Goal: Task Accomplishment & Management: Use online tool/utility

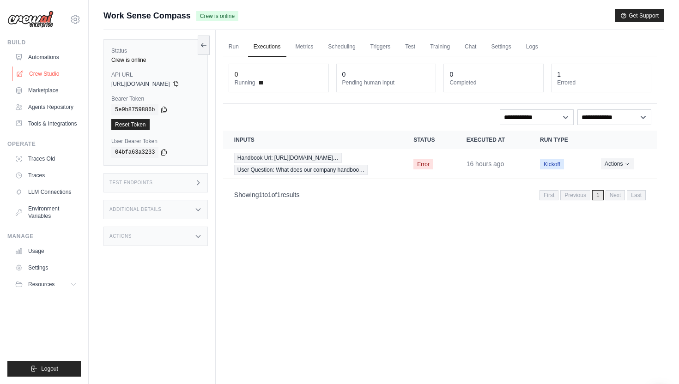
click at [46, 72] on link "Crew Studio" at bounding box center [47, 74] width 70 height 15
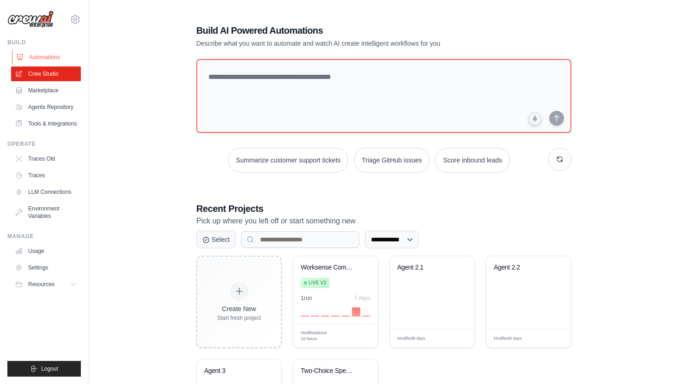
click at [42, 55] on link "Automations" at bounding box center [47, 57] width 70 height 15
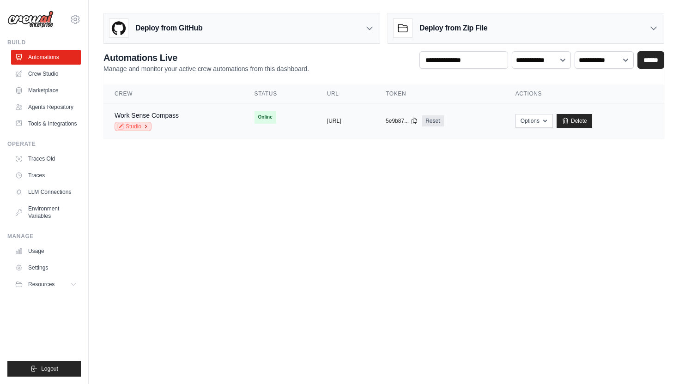
click at [148, 126] on icon at bounding box center [146, 127] width 6 height 6
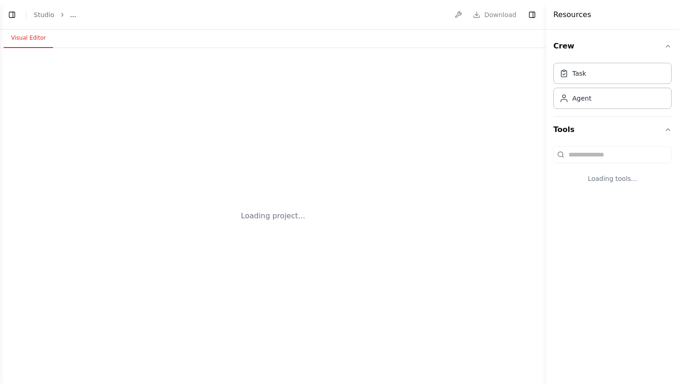
select select "****"
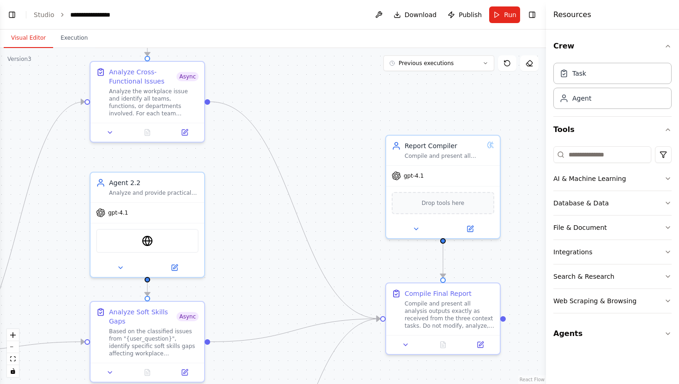
drag, startPoint x: 291, startPoint y: 174, endPoint x: 268, endPoint y: 18, distance: 156.8
click at [268, 18] on main "**********" at bounding box center [273, 192] width 546 height 384
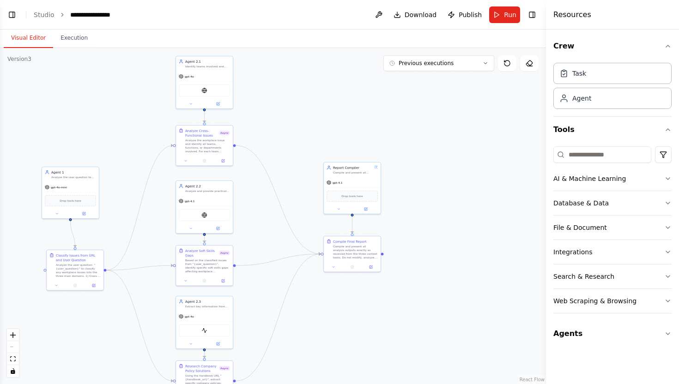
scroll to position [14862, 0]
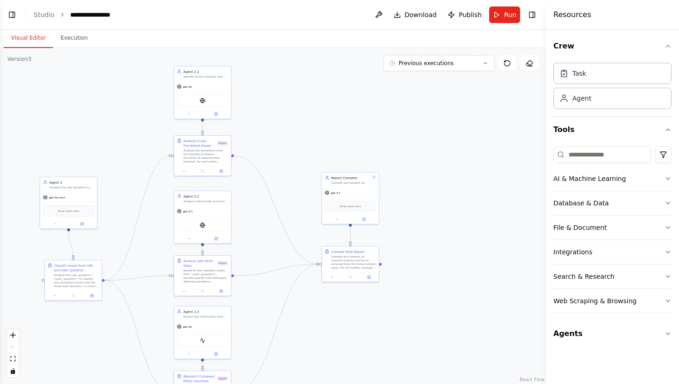
drag, startPoint x: 279, startPoint y: 110, endPoint x: 276, endPoint y: 159, distance: 49.1
click at [276, 159] on div ".deletable-edge-delete-btn { width: 20px; height: 20px; border: 0px solid #ffff…" at bounding box center [273, 216] width 546 height 336
click at [424, 12] on span "Download" at bounding box center [421, 14] width 32 height 9
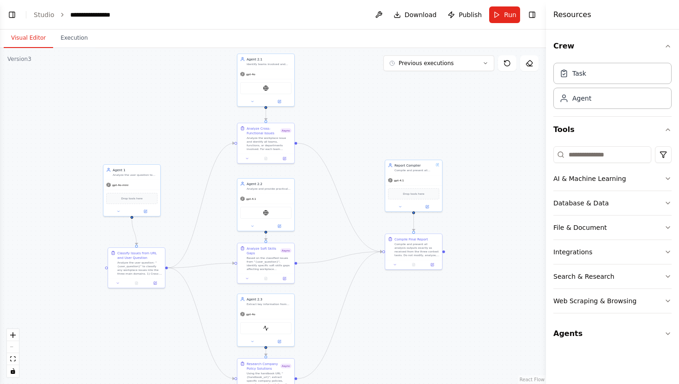
drag, startPoint x: 307, startPoint y: 130, endPoint x: 371, endPoint y: 118, distance: 65.0
click at [371, 118] on div ".deletable-edge-delete-btn { width: 20px; height: 20px; border: 0px solid #ffff…" at bounding box center [273, 216] width 546 height 336
click at [47, 12] on link "Studio" at bounding box center [44, 14] width 21 height 7
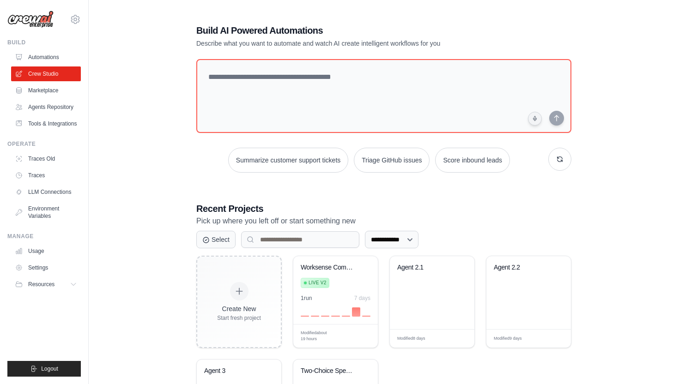
scroll to position [91, 0]
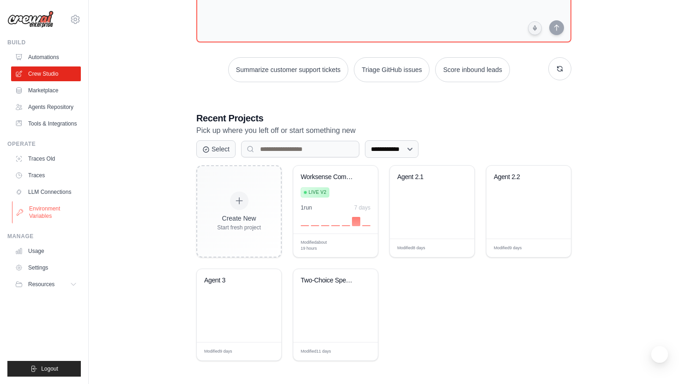
click at [43, 210] on link "Environment Variables" at bounding box center [47, 212] width 70 height 22
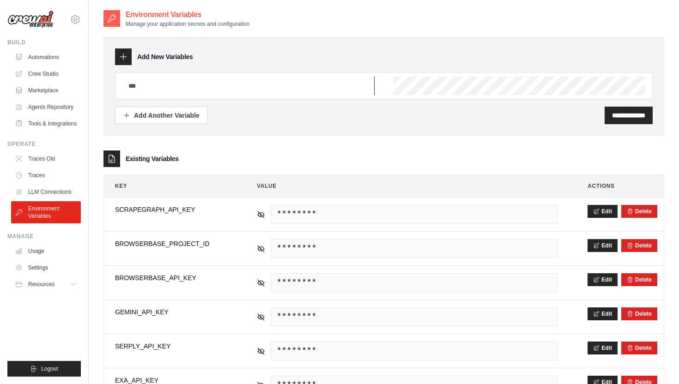
click at [230, 94] on input "text" at bounding box center [249, 86] width 252 height 18
click at [46, 60] on link "Automations" at bounding box center [47, 57] width 70 height 15
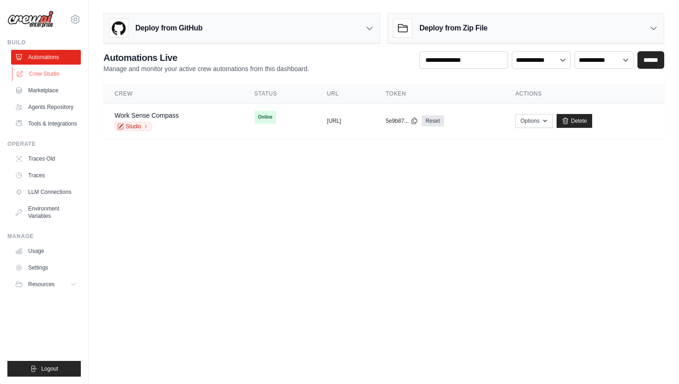
click at [52, 74] on link "Crew Studio" at bounding box center [47, 74] width 70 height 15
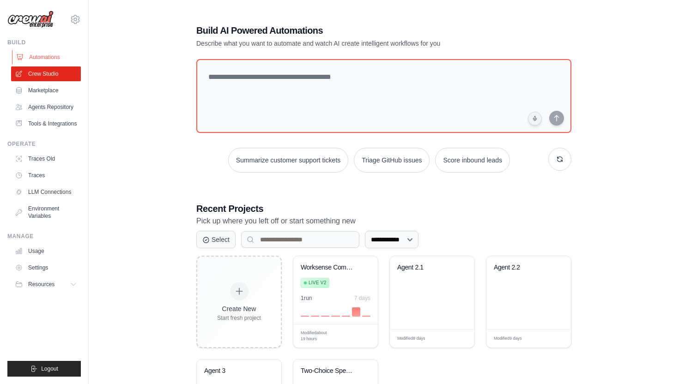
click at [39, 62] on link "Automations" at bounding box center [47, 57] width 70 height 15
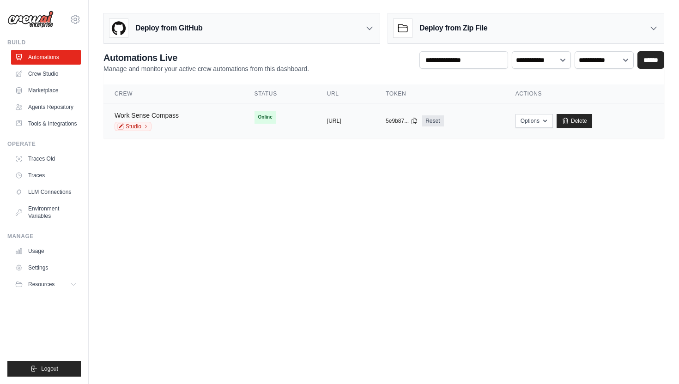
click at [162, 114] on link "Work Sense Compass" at bounding box center [147, 115] width 64 height 7
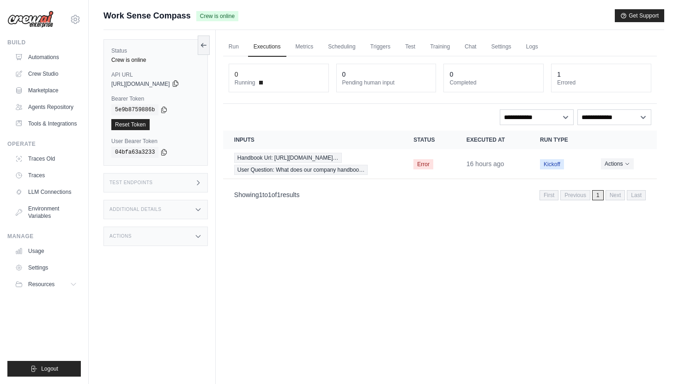
click at [179, 82] on icon at bounding box center [175, 83] width 7 height 7
click at [165, 111] on icon at bounding box center [164, 110] width 5 height 6
click at [206, 45] on icon at bounding box center [203, 44] width 7 height 7
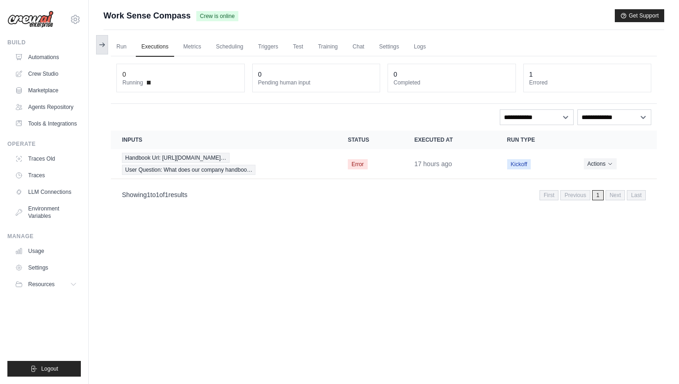
click at [103, 40] on button at bounding box center [102, 44] width 12 height 19
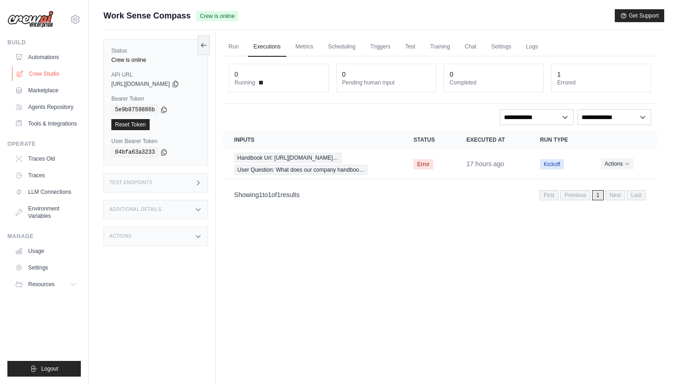
click at [42, 67] on link "Crew Studio" at bounding box center [47, 74] width 70 height 15
click at [42, 55] on link "Automations" at bounding box center [47, 57] width 70 height 15
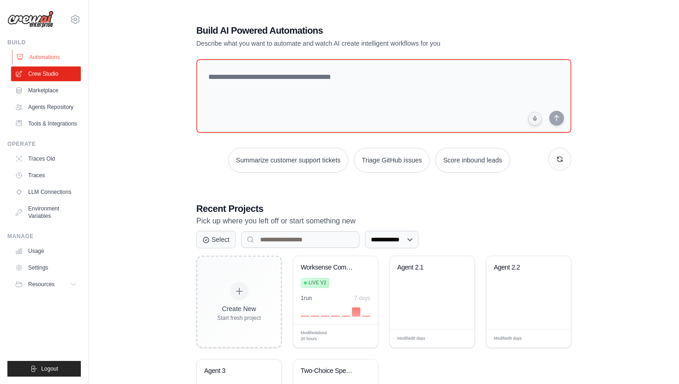
click at [50, 59] on link "Automations" at bounding box center [47, 57] width 70 height 15
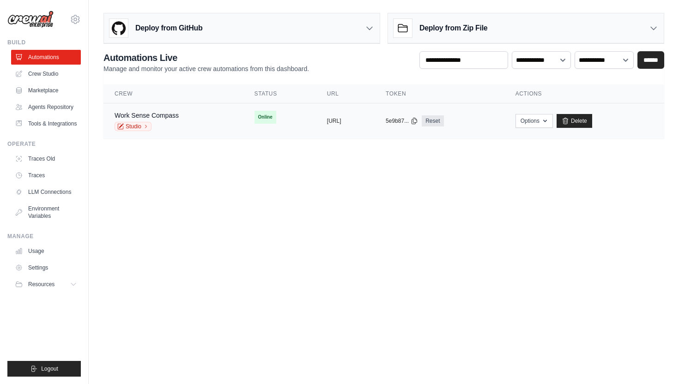
click at [186, 129] on div "Work Sense Compass Studio" at bounding box center [174, 121] width 118 height 20
click at [140, 123] on link "Studio" at bounding box center [133, 126] width 37 height 9
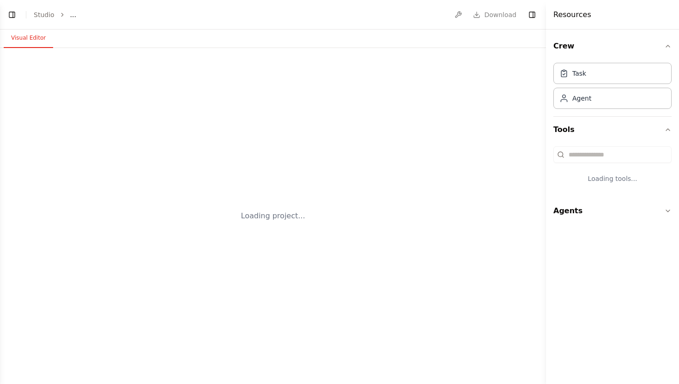
select select "****"
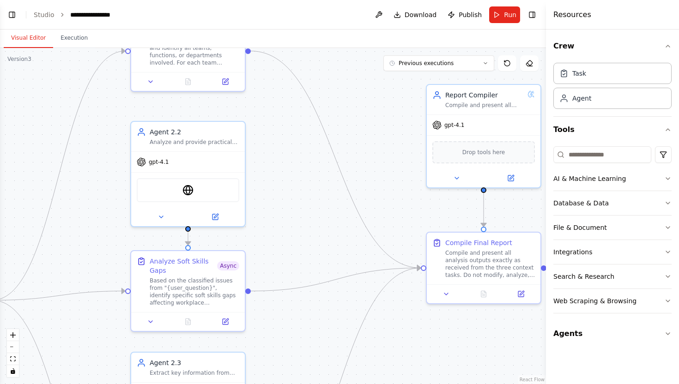
drag, startPoint x: 276, startPoint y: 255, endPoint x: 298, endPoint y: 49, distance: 207.6
click at [296, 49] on div ".deletable-edge-delete-btn { width: 20px; height: 20px; border: 0px solid #ffff…" at bounding box center [273, 216] width 546 height 336
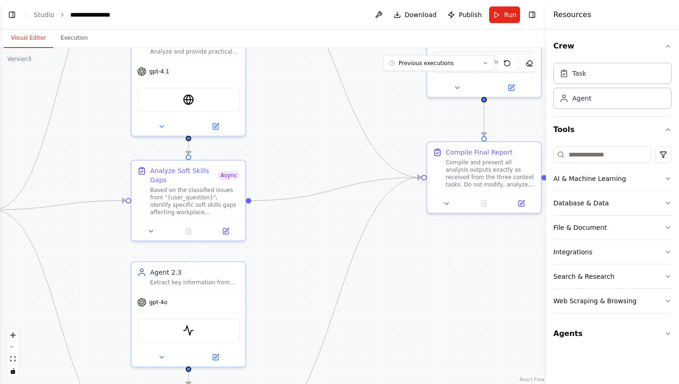
drag, startPoint x: 279, startPoint y: 153, endPoint x: 279, endPoint y: 65, distance: 88.2
click at [279, 65] on div ".deletable-edge-delete-btn { width: 20px; height: 20px; border: 0px solid #ffff…" at bounding box center [273, 216] width 546 height 336
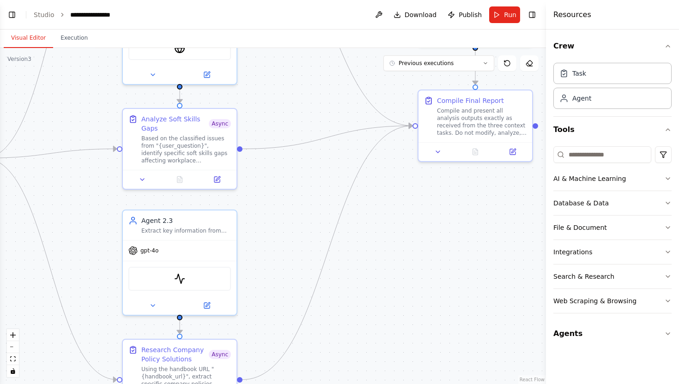
drag, startPoint x: 305, startPoint y: 321, endPoint x: 297, endPoint y: 270, distance: 52.5
click at [297, 270] on div ".deletable-edge-delete-btn { width: 20px; height: 20px; border: 0px solid #ffff…" at bounding box center [273, 216] width 546 height 336
click at [206, 230] on div "Extract key information from {handbook_url} that directly answers company polic…" at bounding box center [186, 228] width 90 height 7
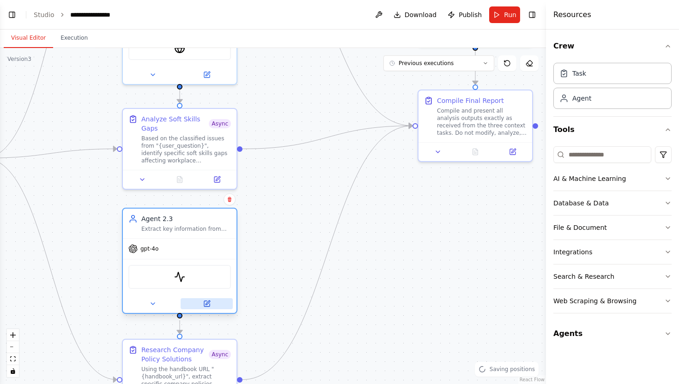
click at [202, 303] on button at bounding box center [207, 303] width 52 height 11
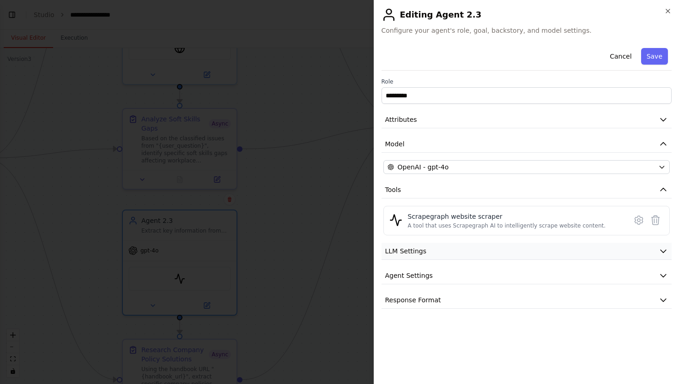
click at [469, 247] on button "LLM Settings" at bounding box center [527, 251] width 291 height 17
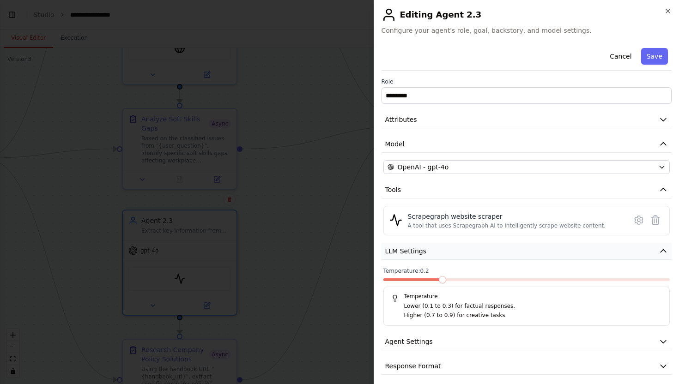
click at [469, 247] on button "LLM Settings" at bounding box center [527, 251] width 291 height 17
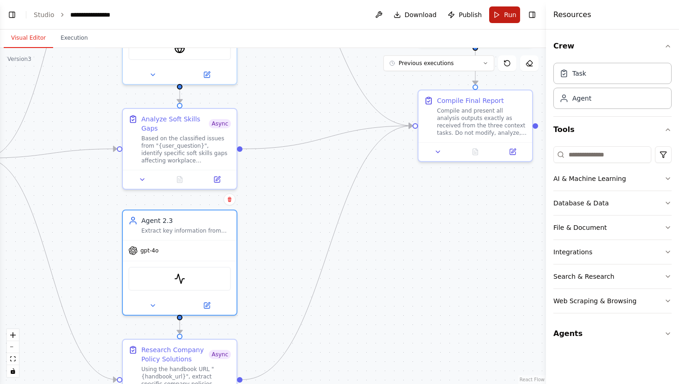
click at [511, 12] on span "Run" at bounding box center [510, 14] width 12 height 9
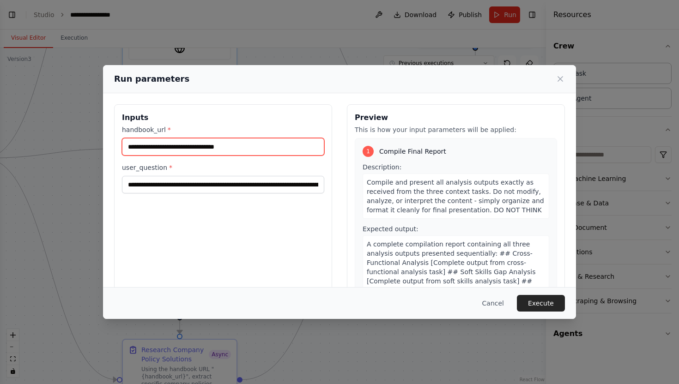
drag, startPoint x: 253, startPoint y: 149, endPoint x: 125, endPoint y: 146, distance: 128.0
click at [125, 146] on input "**********" at bounding box center [223, 147] width 202 height 18
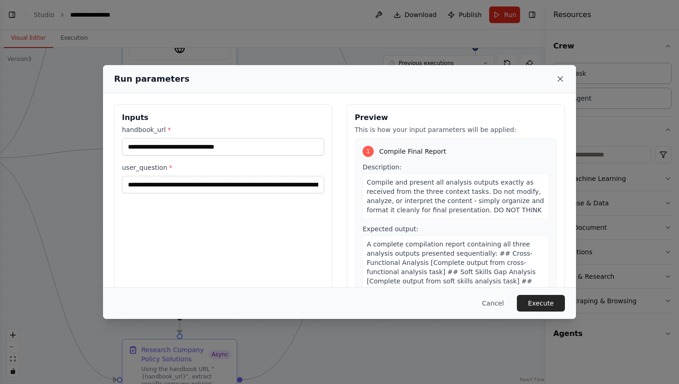
click at [564, 79] on icon at bounding box center [560, 78] width 9 height 9
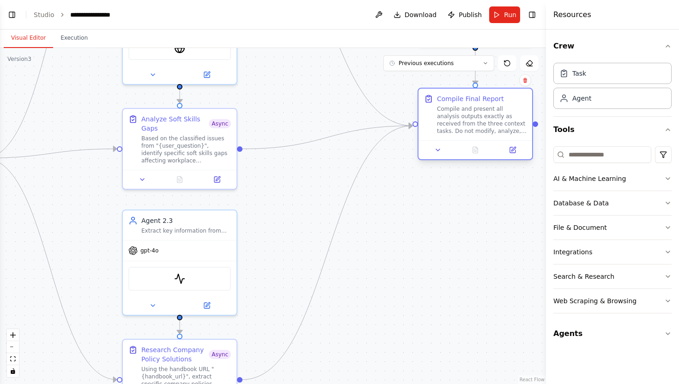
click at [499, 133] on div "Compile and present all analysis outputs exactly as received from the three con…" at bounding box center [482, 120] width 90 height 30
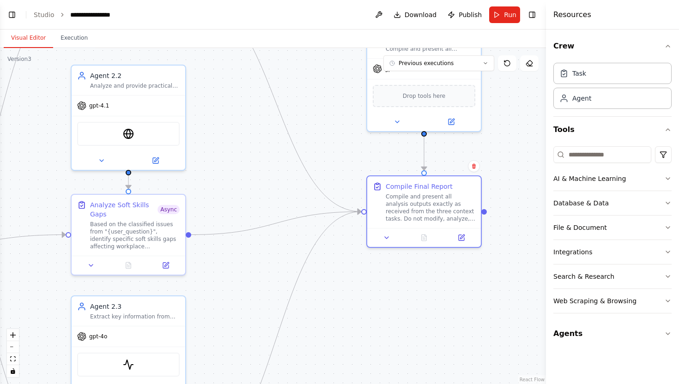
drag, startPoint x: 499, startPoint y: 219, endPoint x: 424, endPoint y: 338, distance: 140.5
click at [424, 338] on div ".deletable-edge-delete-btn { width: 20px; height: 20px; border: 0px solid #ffff…" at bounding box center [273, 216] width 546 height 336
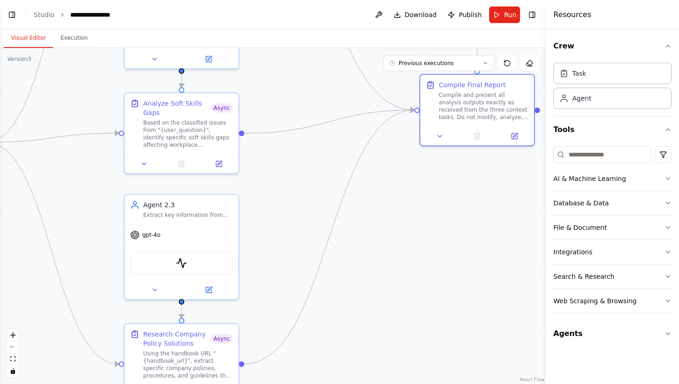
drag, startPoint x: 236, startPoint y: 174, endPoint x: 321, endPoint y: 34, distance: 163.7
click at [319, 34] on div "Visual Editor Execution Version 3 Previous executions Show Tools Hide Agents Ag…" at bounding box center [273, 207] width 546 height 355
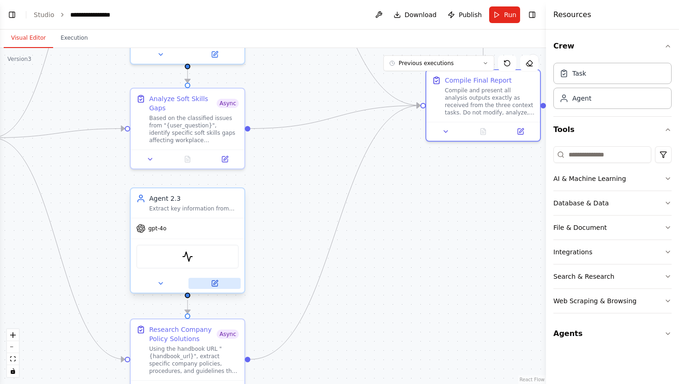
click at [218, 282] on button at bounding box center [214, 283] width 52 height 11
click at [220, 235] on div "gpt-4o" at bounding box center [188, 228] width 114 height 20
click at [216, 285] on icon at bounding box center [215, 284] width 6 height 6
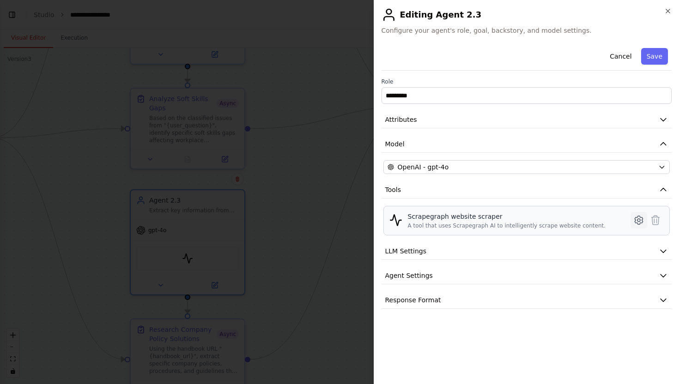
click at [641, 221] on icon at bounding box center [638, 220] width 11 height 11
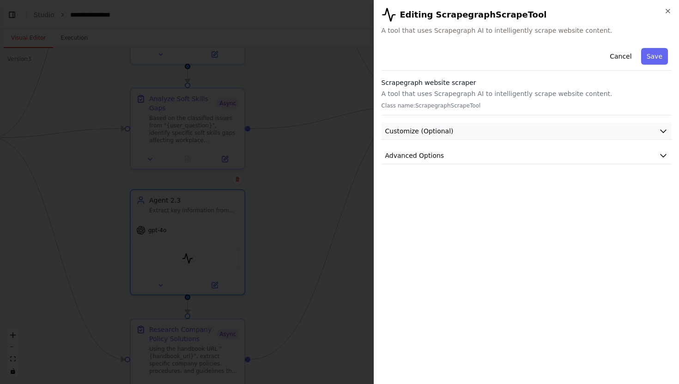
click at [447, 132] on span "Customize (Optional)" at bounding box center [419, 131] width 68 height 9
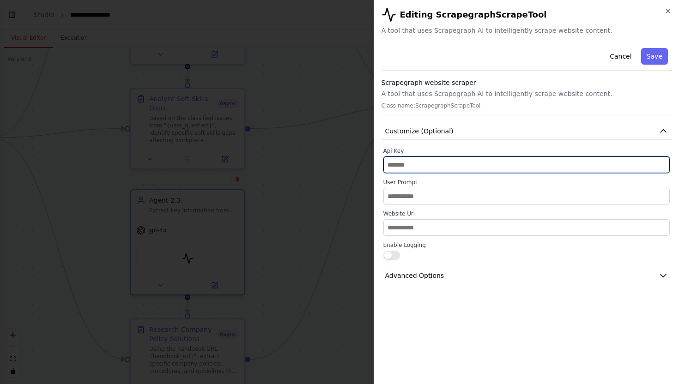
click at [437, 164] on input "text" at bounding box center [526, 165] width 287 height 17
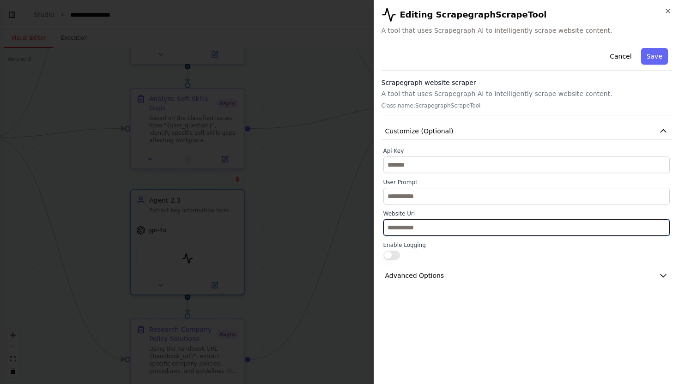
click at [430, 226] on input "text" at bounding box center [526, 227] width 287 height 17
paste input "**********"
type input "**********"
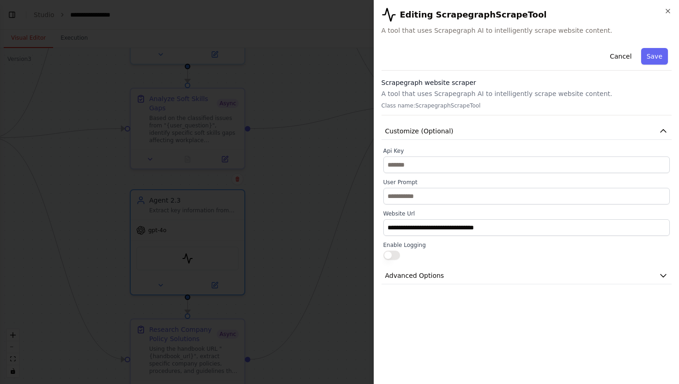
click at [463, 302] on div "**********" at bounding box center [527, 210] width 291 height 333
click at [661, 55] on button "Save" at bounding box center [654, 56] width 27 height 17
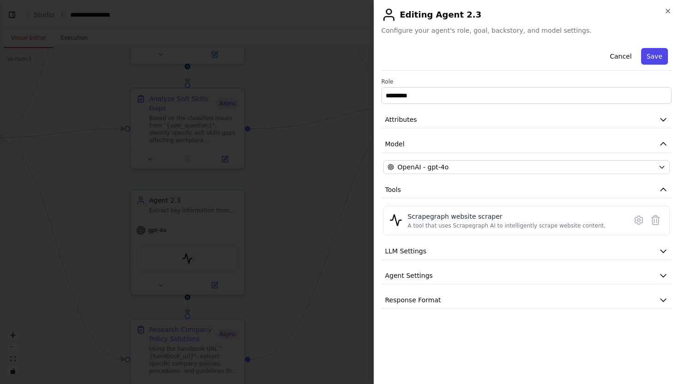
click at [661, 59] on button "Save" at bounding box center [654, 56] width 27 height 17
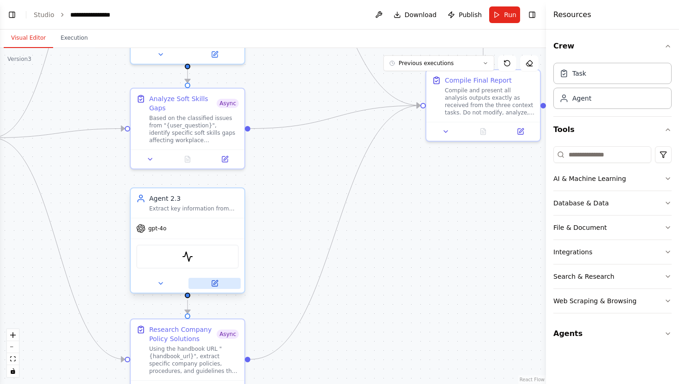
click at [215, 286] on icon at bounding box center [215, 284] width 6 height 6
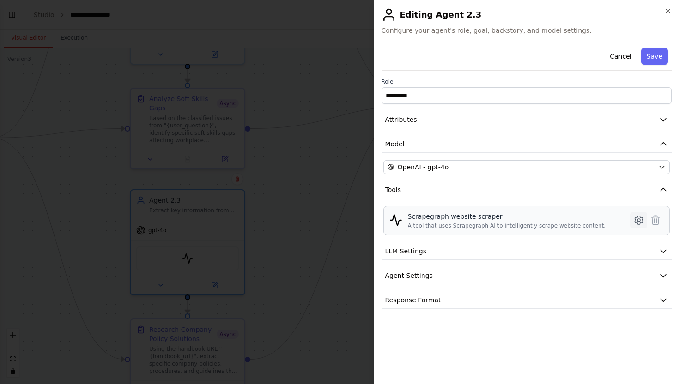
click at [633, 214] on button at bounding box center [639, 220] width 17 height 17
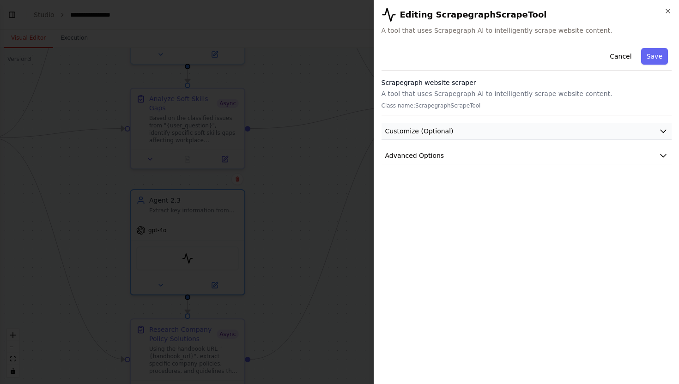
click at [563, 132] on button "Customize (Optional)" at bounding box center [527, 131] width 291 height 17
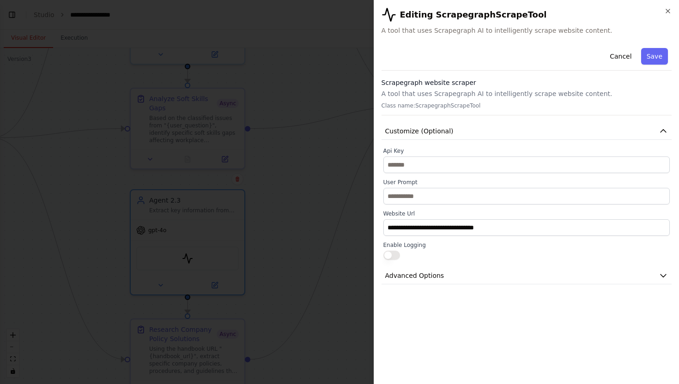
click at [393, 256] on button "button" at bounding box center [391, 255] width 17 height 9
click at [400, 270] on button "Advanced Options" at bounding box center [527, 275] width 291 height 17
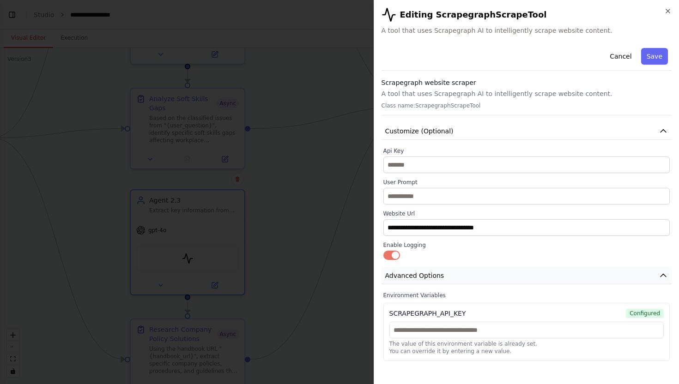
click at [400, 270] on button "Advanced Options" at bounding box center [527, 275] width 291 height 17
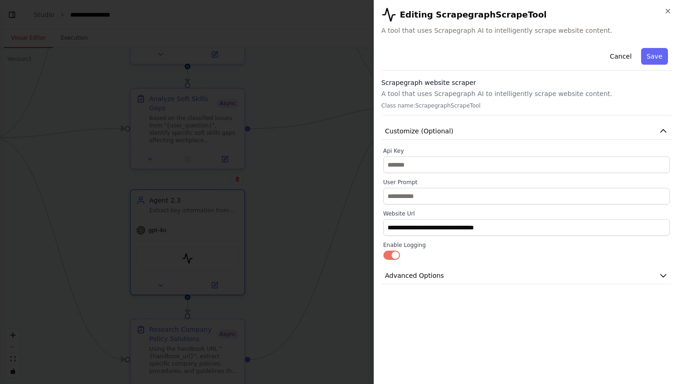
click at [394, 255] on button "button" at bounding box center [391, 255] width 17 height 9
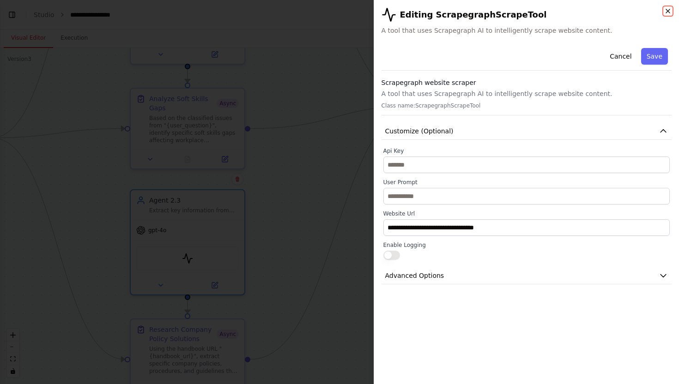
click at [666, 12] on icon "button" at bounding box center [667, 10] width 7 height 7
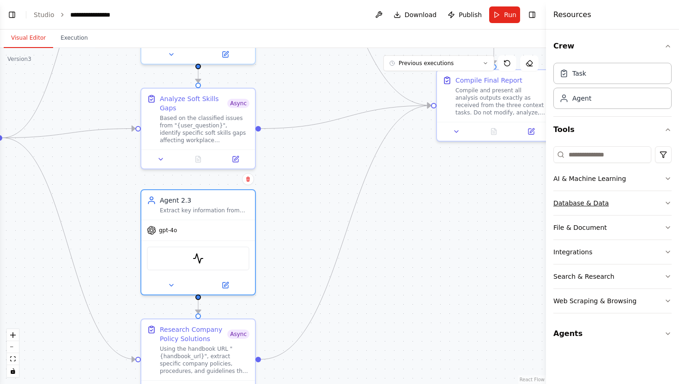
drag, startPoint x: 427, startPoint y: 183, endPoint x: 554, endPoint y: 192, distance: 127.3
click at [546, 188] on div "BETA Hello! I'm the CrewAI assistant. What kind of automation do you want to bu…" at bounding box center [339, 192] width 679 height 384
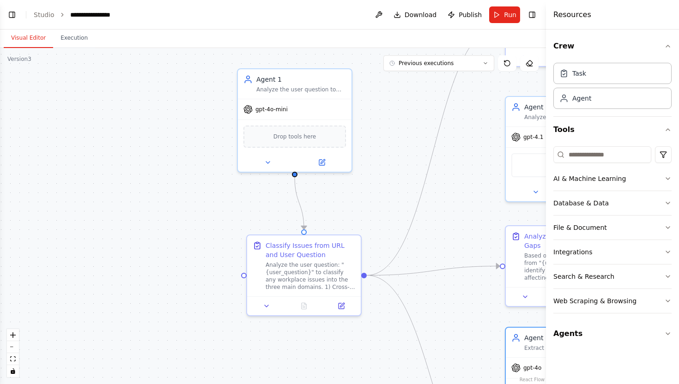
drag, startPoint x: 197, startPoint y: 202, endPoint x: 455, endPoint y: 346, distance: 294.9
click at [455, 346] on div ".deletable-edge-delete-btn { width: 20px; height: 20px; border: 0px solid #ffff…" at bounding box center [273, 216] width 546 height 336
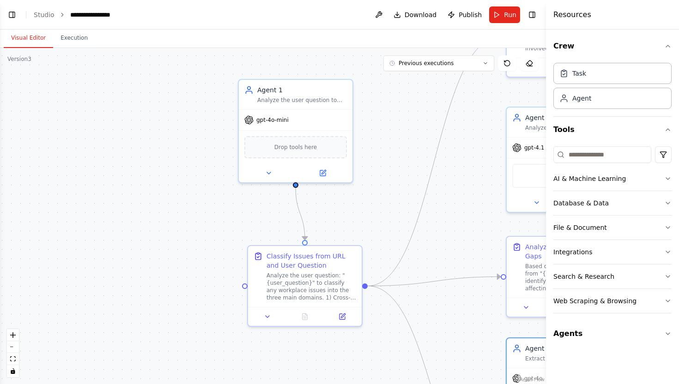
drag, startPoint x: 394, startPoint y: 170, endPoint x: 320, endPoint y: 152, distance: 75.7
click at [320, 152] on div ".deletable-edge-delete-btn { width: 20px; height: 20px; border: 0px solid #ffff…" at bounding box center [273, 216] width 546 height 336
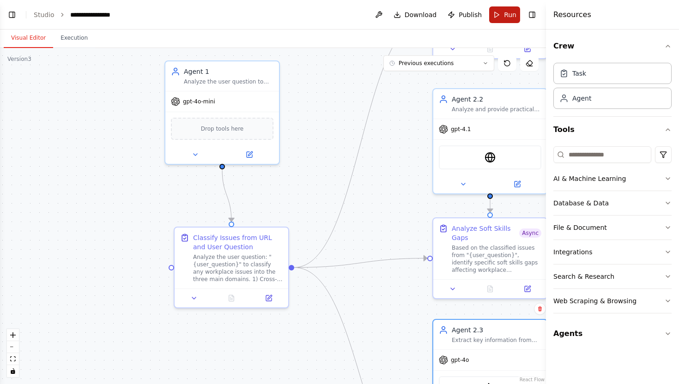
click at [509, 17] on span "Run" at bounding box center [510, 14] width 12 height 9
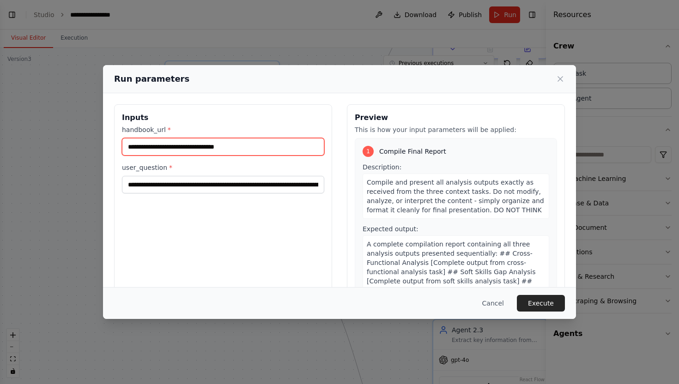
click at [271, 152] on input "**********" at bounding box center [223, 147] width 202 height 18
drag, startPoint x: 271, startPoint y: 148, endPoint x: 5, endPoint y: 148, distance: 266.1
click at [5, 148] on div "**********" at bounding box center [339, 192] width 679 height 384
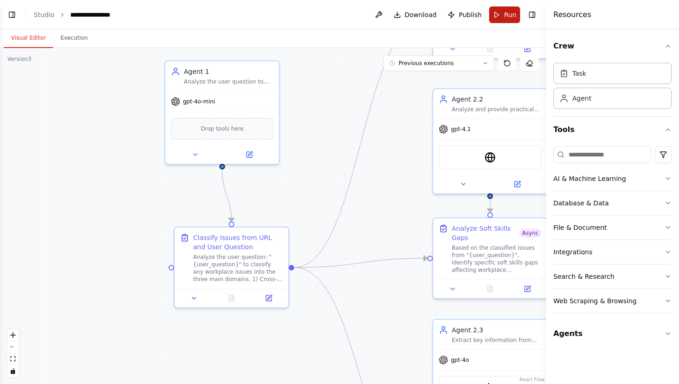
click at [515, 18] on span "Run" at bounding box center [510, 14] width 12 height 9
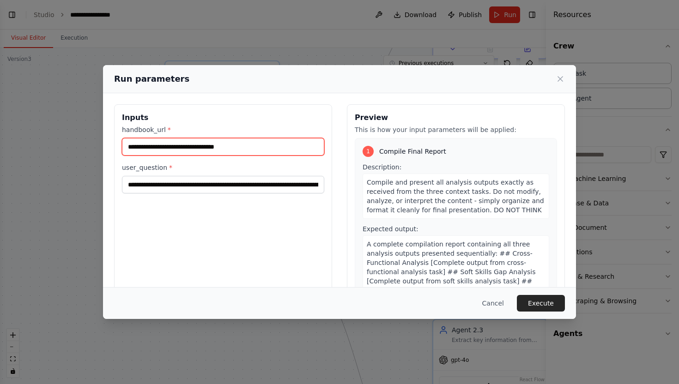
click at [268, 149] on input "**********" at bounding box center [223, 147] width 202 height 18
drag, startPoint x: 268, startPoint y: 149, endPoint x: 121, endPoint y: 149, distance: 146.9
click at [121, 149] on div "**********" at bounding box center [223, 213] width 218 height 219
type input "*"
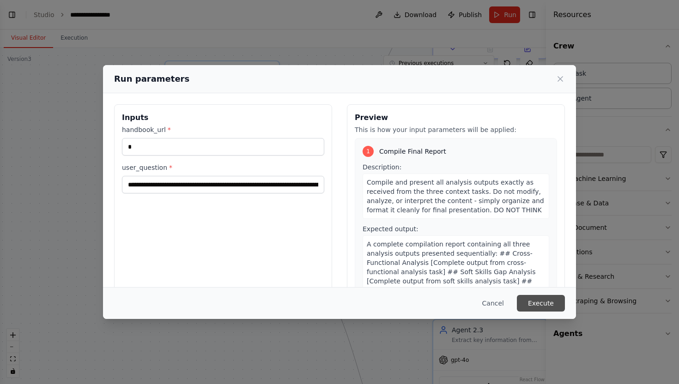
click at [536, 305] on button "Execute" at bounding box center [541, 303] width 48 height 17
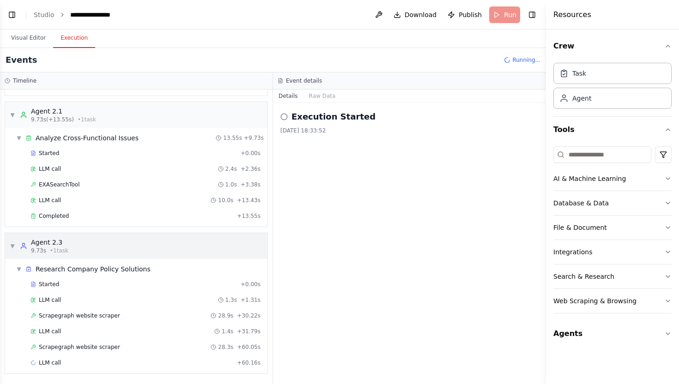
scroll to position [239, 0]
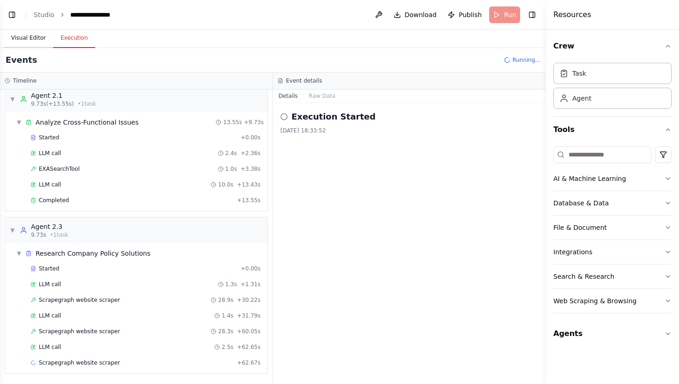
click at [29, 35] on button "Visual Editor" at bounding box center [28, 38] width 49 height 19
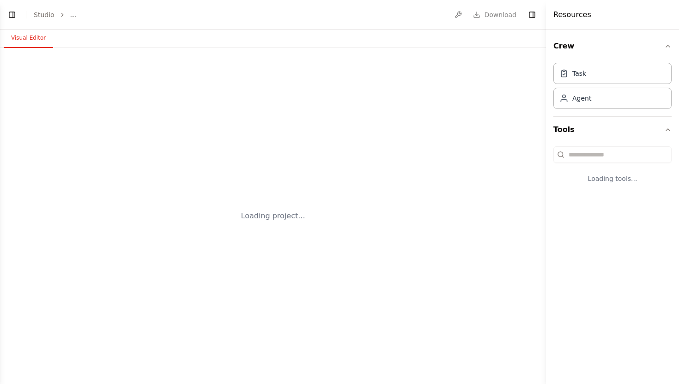
select select "****"
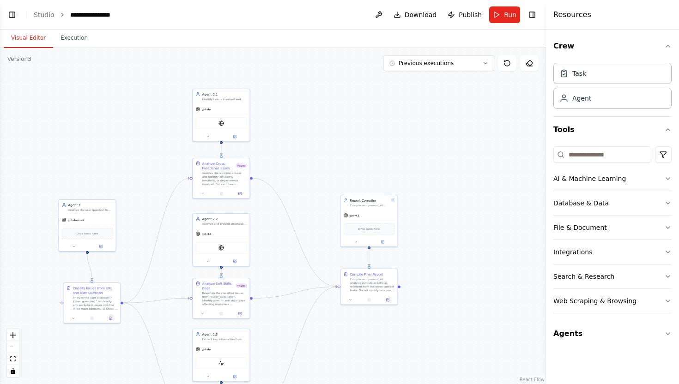
drag, startPoint x: 355, startPoint y: 290, endPoint x: 303, endPoint y: 132, distance: 166.4
click at [303, 132] on div ".deletable-edge-delete-btn { width: 20px; height: 20px; border: 0px solid #ffff…" at bounding box center [273, 216] width 546 height 336
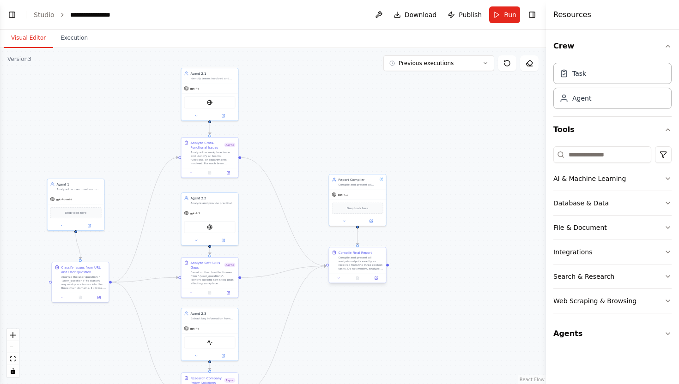
scroll to position [15665, 0]
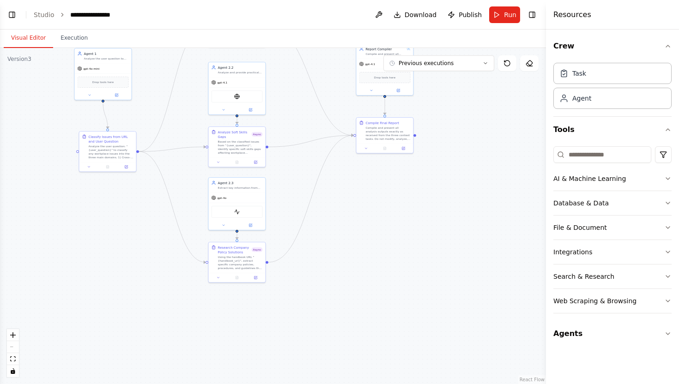
drag, startPoint x: 296, startPoint y: 359, endPoint x: 323, endPoint y: 229, distance: 133.5
click at [323, 229] on div ".deletable-edge-delete-btn { width: 20px; height: 20px; border: 0px solid #ffff…" at bounding box center [273, 216] width 546 height 336
click at [249, 256] on div "Using the handbook URL "{handbook_url}", extract specific company policies, pro…" at bounding box center [240, 262] width 45 height 15
click at [250, 223] on icon at bounding box center [250, 224] width 3 height 3
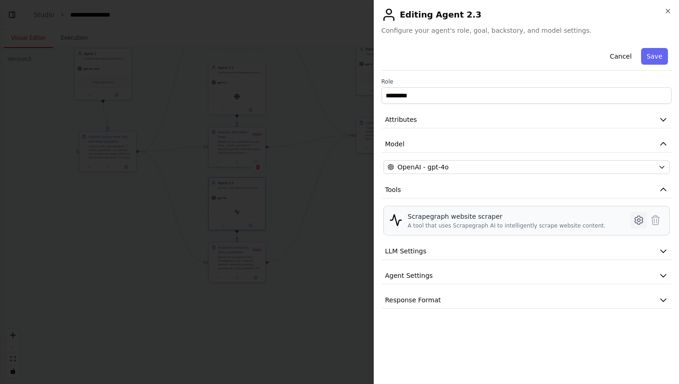
click at [636, 220] on icon at bounding box center [638, 220] width 11 height 11
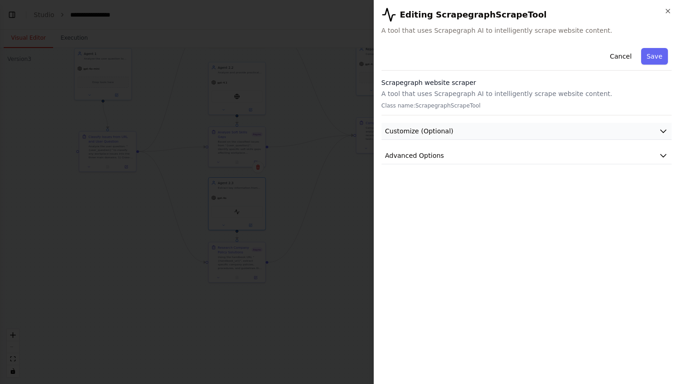
click at [453, 129] on button "Customize (Optional)" at bounding box center [527, 131] width 291 height 17
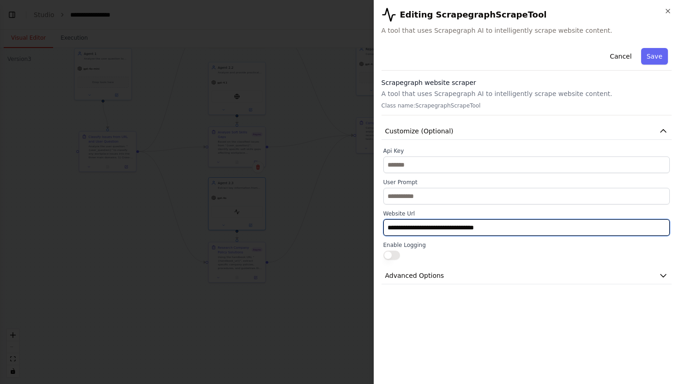
click at [515, 228] on input "**********" at bounding box center [526, 227] width 287 height 17
drag, startPoint x: 515, startPoint y: 228, endPoint x: 276, endPoint y: 190, distance: 242.2
click at [276, 190] on body "BETA Hello! I'm the CrewAI assistant. What kind of automation do you want to bu…" at bounding box center [339, 192] width 679 height 384
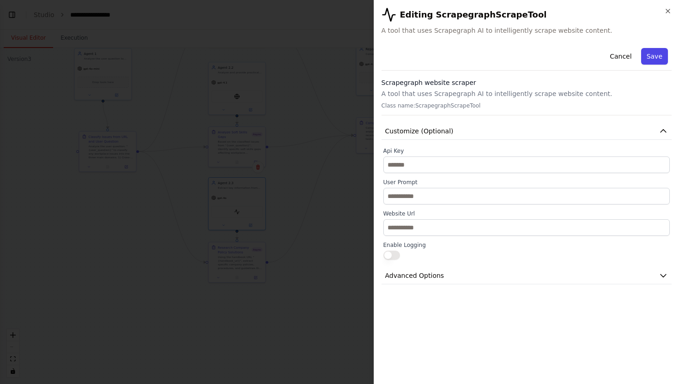
click at [650, 55] on button "Save" at bounding box center [654, 56] width 27 height 17
click at [0, 0] on button "Save" at bounding box center [0, 0] width 0 height 0
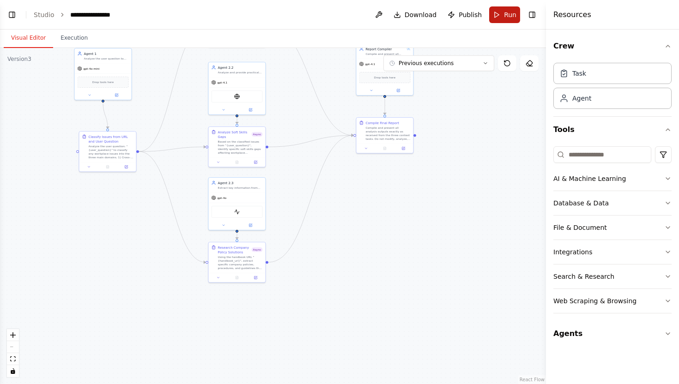
click at [497, 8] on button "Run" at bounding box center [504, 14] width 31 height 17
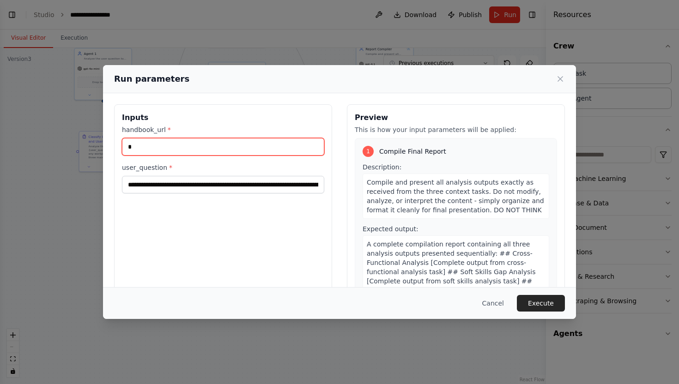
click at [240, 145] on input "*" at bounding box center [223, 147] width 202 height 18
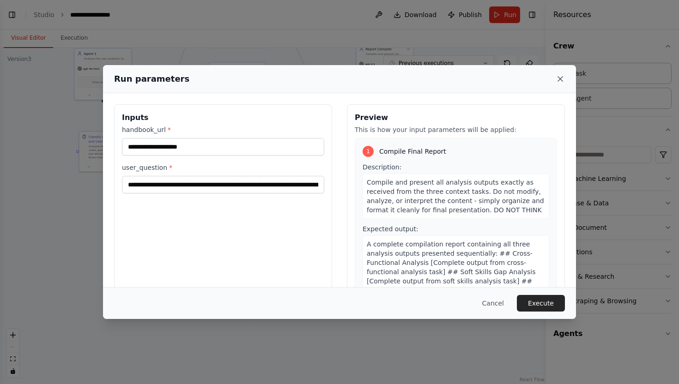
click at [564, 82] on icon at bounding box center [560, 78] width 9 height 9
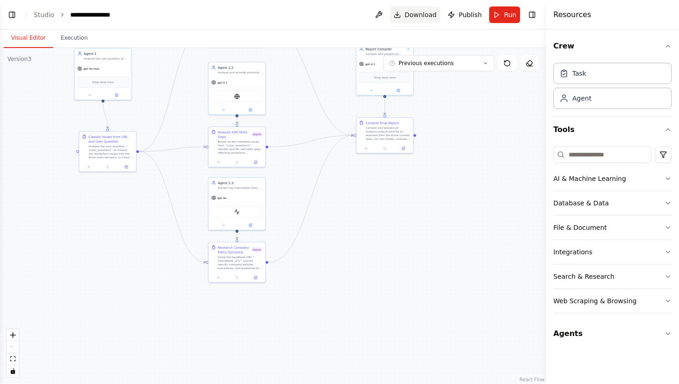
click at [410, 10] on span "Download" at bounding box center [421, 14] width 32 height 9
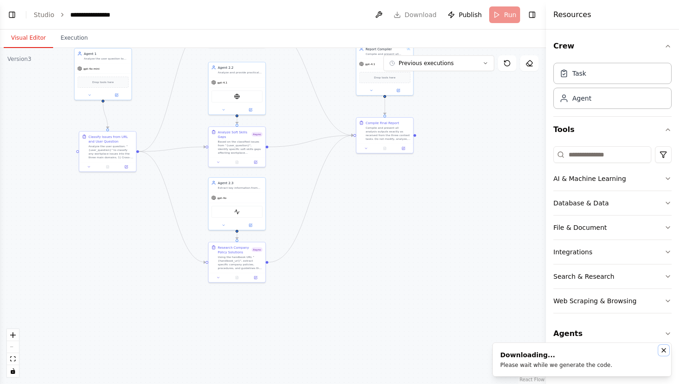
click at [663, 350] on icon "Notifications (F8)" at bounding box center [664, 351] width 4 height 4
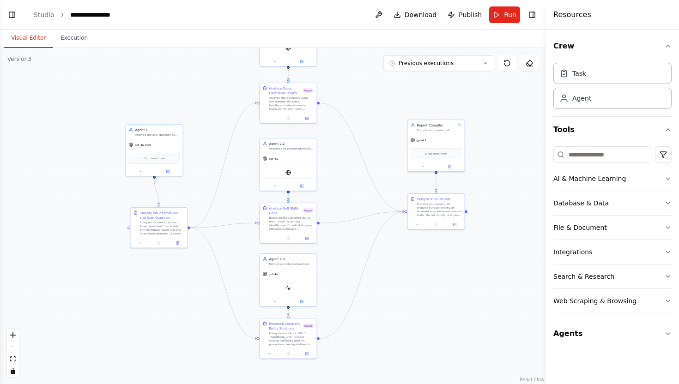
drag, startPoint x: 342, startPoint y: 259, endPoint x: 393, endPoint y: 335, distance: 91.6
click at [393, 335] on div ".deletable-edge-delete-btn { width: 20px; height: 20px; border: 0px solid #ffff…" at bounding box center [273, 216] width 546 height 336
